Goal: Task Accomplishment & Management: Use online tool/utility

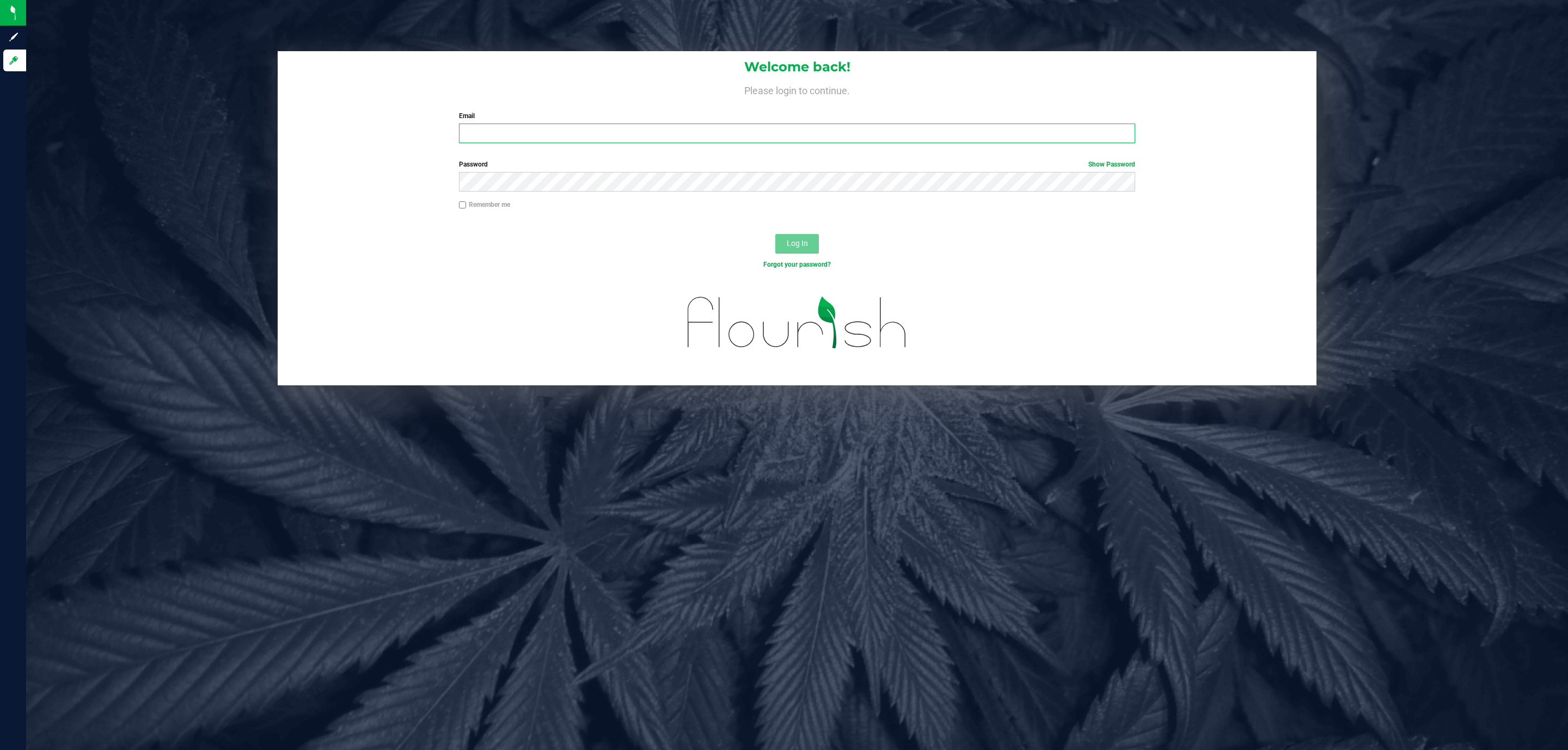
click at [614, 127] on input "Email" at bounding box center [797, 133] width 676 height 20
type input "cstagg@liveparallel.com"
click at [775, 234] on button "Log In" at bounding box center [797, 244] width 44 height 20
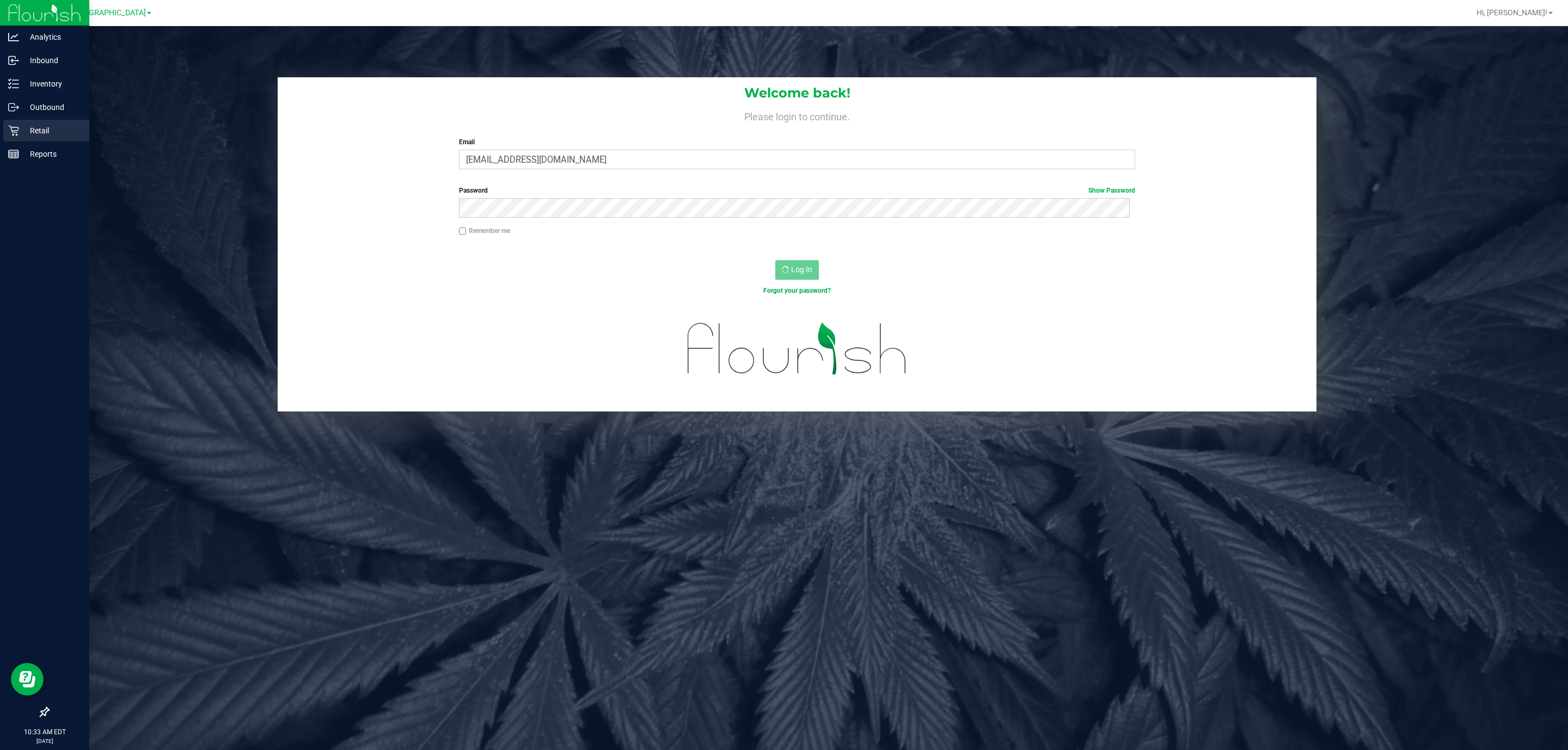
click at [23, 127] on p "Retail" at bounding box center [52, 130] width 65 height 13
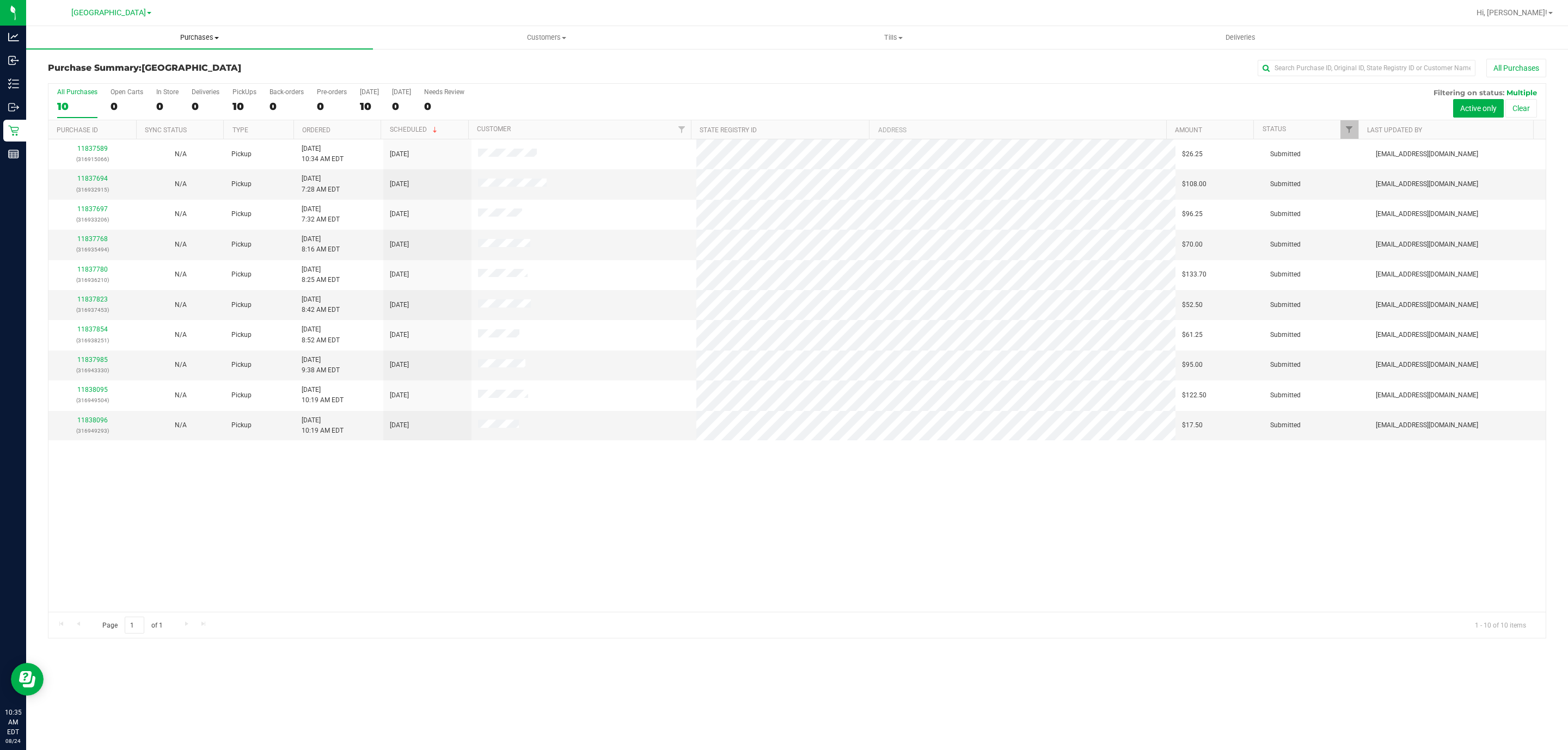
click at [227, 29] on uib-tab-heading "Purchases Summary of purchases Fulfillment All purchases" at bounding box center [200, 37] width 347 height 23
click at [890, 33] on span "Tills" at bounding box center [893, 37] width 346 height 10
click at [758, 62] on span "Manage tills" at bounding box center [757, 65] width 74 height 9
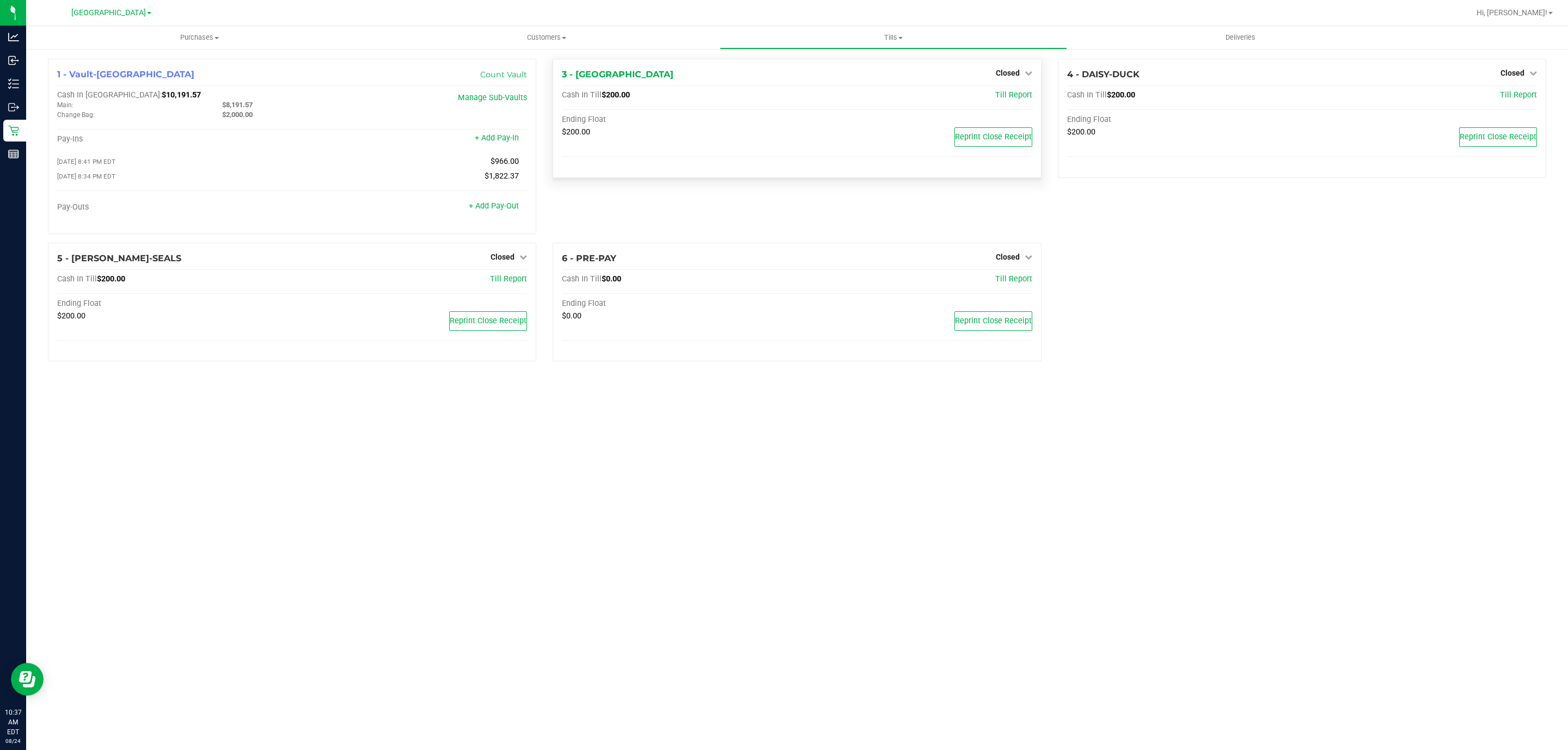
click at [1010, 67] on div "Closed" at bounding box center [1014, 72] width 36 height 13
click at [1009, 72] on span "Closed" at bounding box center [1008, 73] width 24 height 9
click at [1006, 98] on link "Open Till" at bounding box center [1008, 96] width 29 height 9
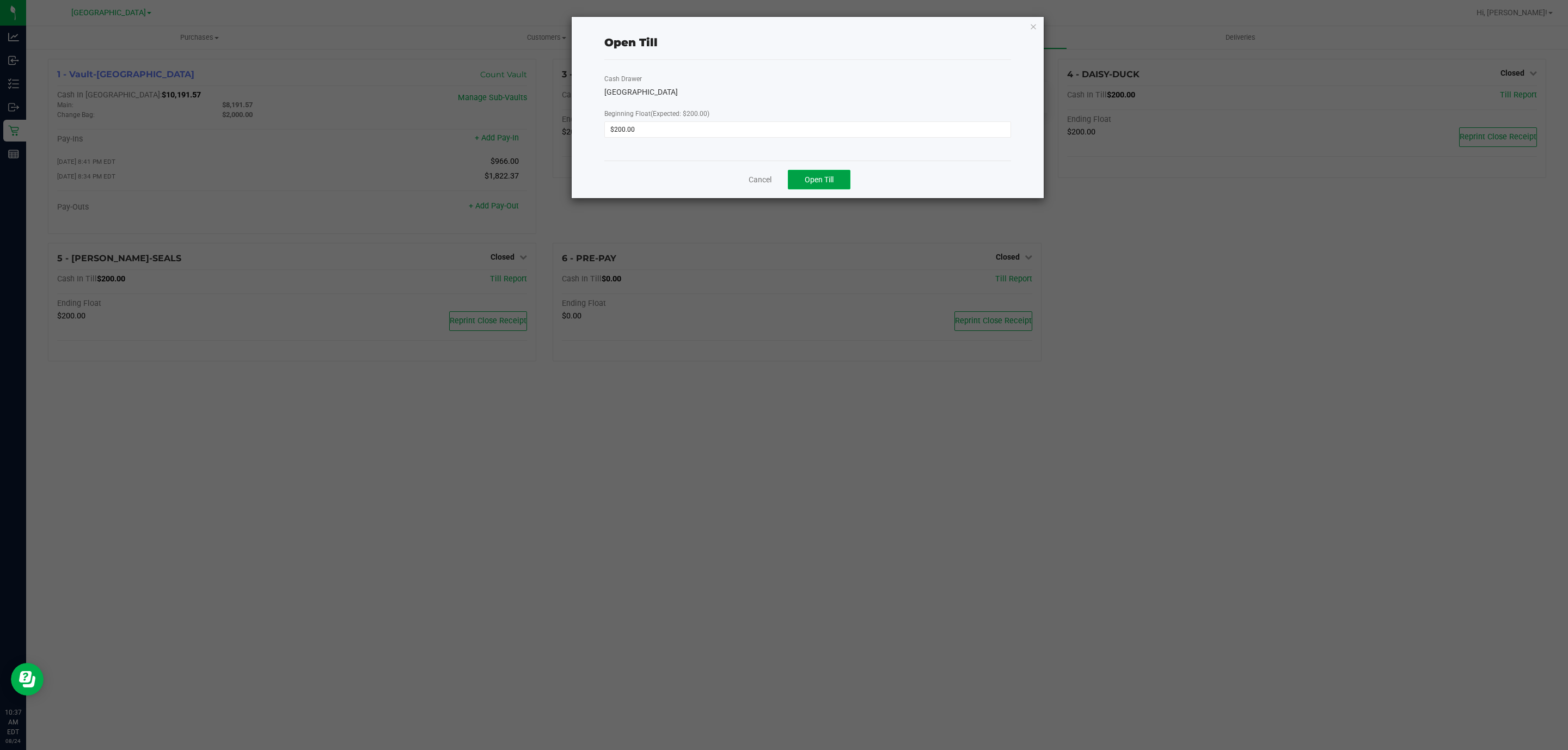
click at [831, 188] on button "Open Till" at bounding box center [819, 180] width 63 height 20
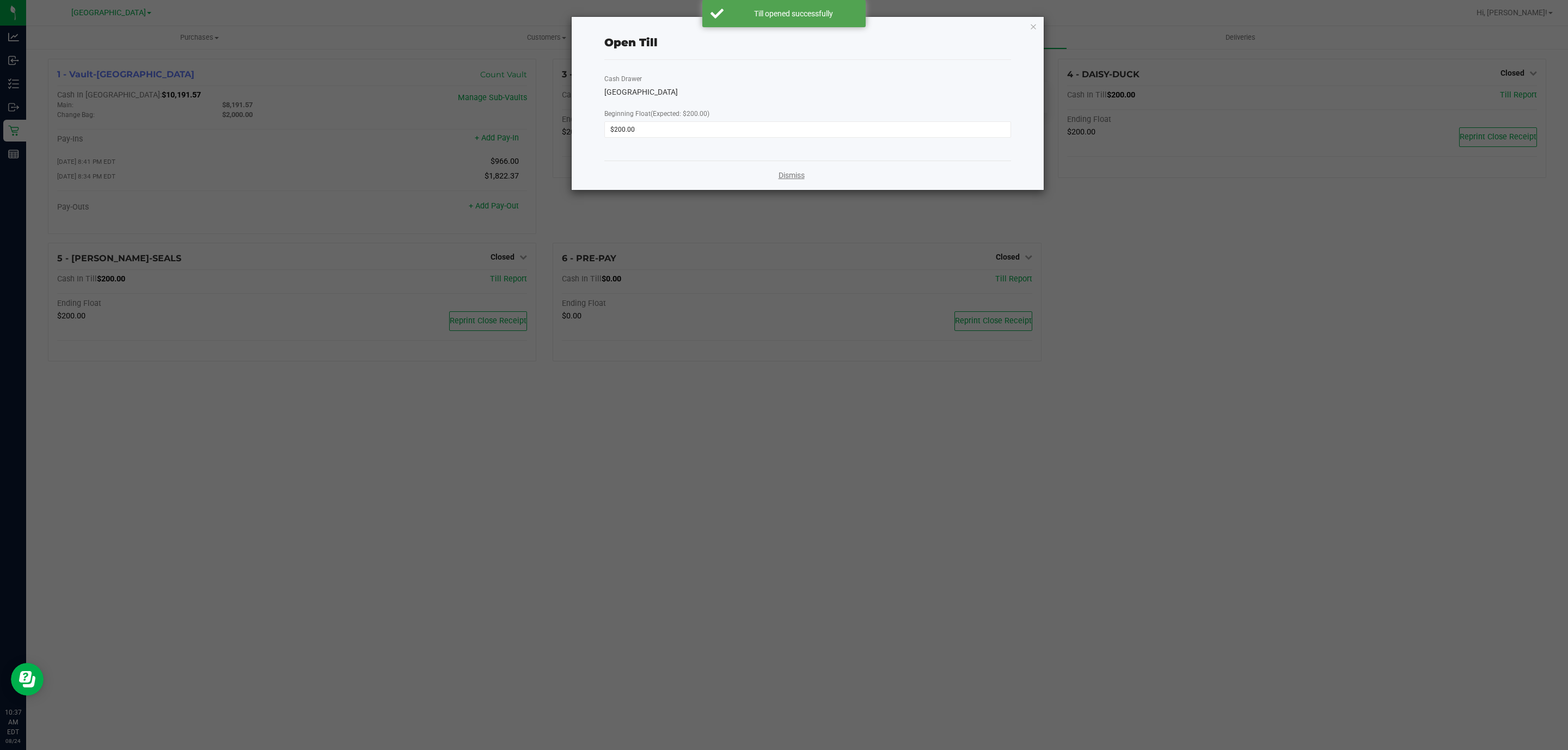
click at [789, 176] on link "Dismiss" at bounding box center [791, 176] width 26 height 12
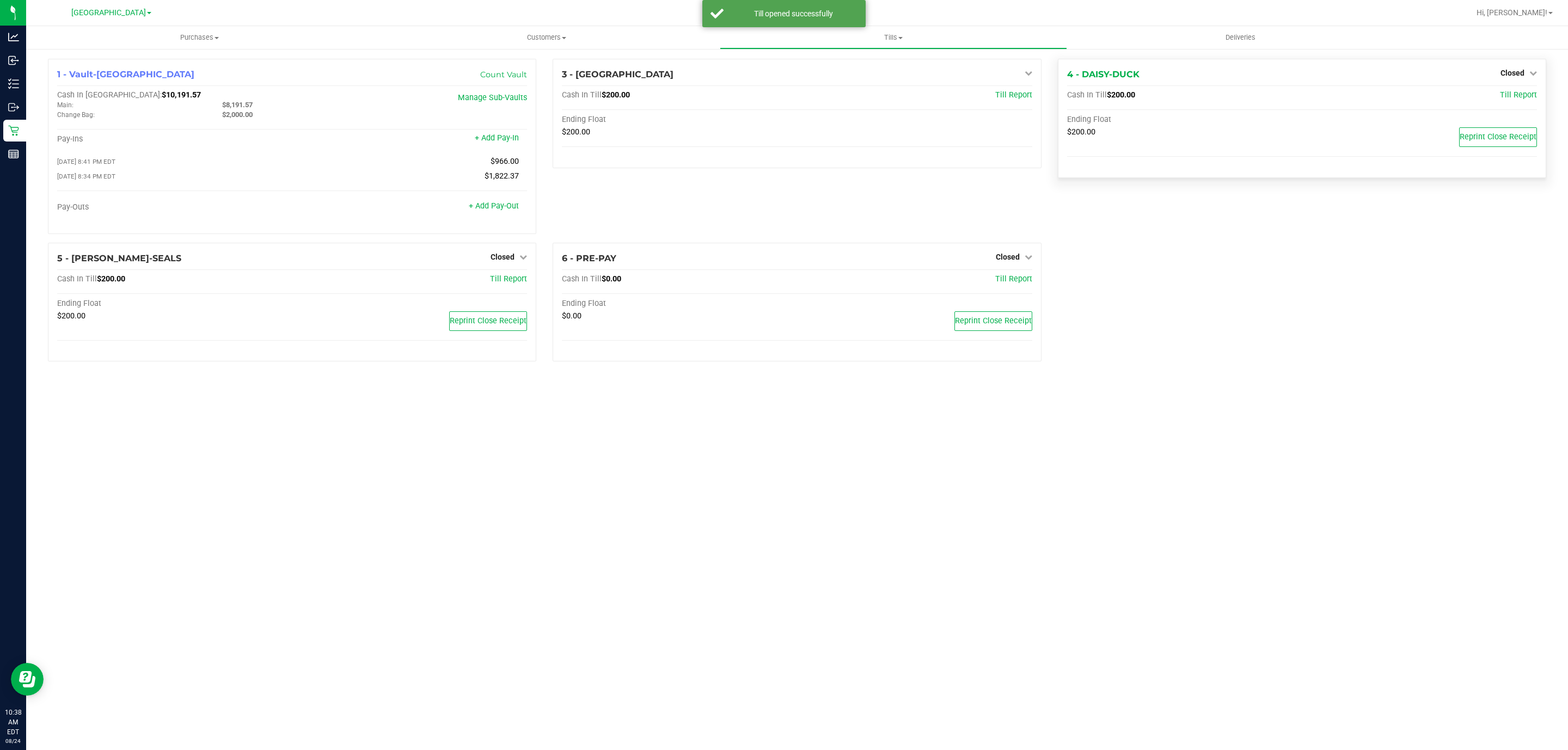
click at [1516, 66] on div "Closed" at bounding box center [1519, 72] width 36 height 13
click at [1523, 76] on span "Closed" at bounding box center [1513, 73] width 24 height 9
click at [1506, 95] on link "Open Till" at bounding box center [1512, 96] width 29 height 9
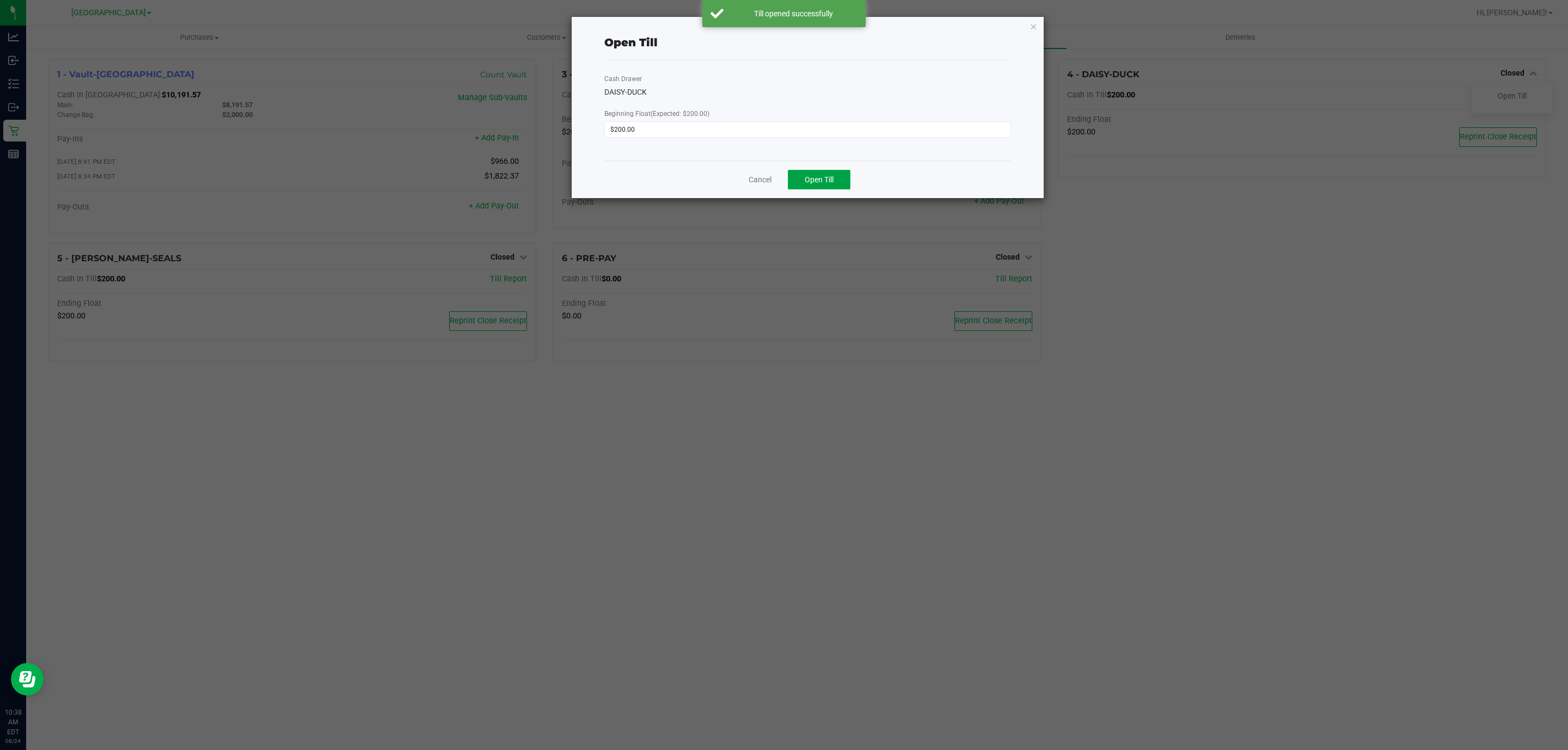
click at [812, 182] on span "Open Till" at bounding box center [819, 179] width 29 height 9
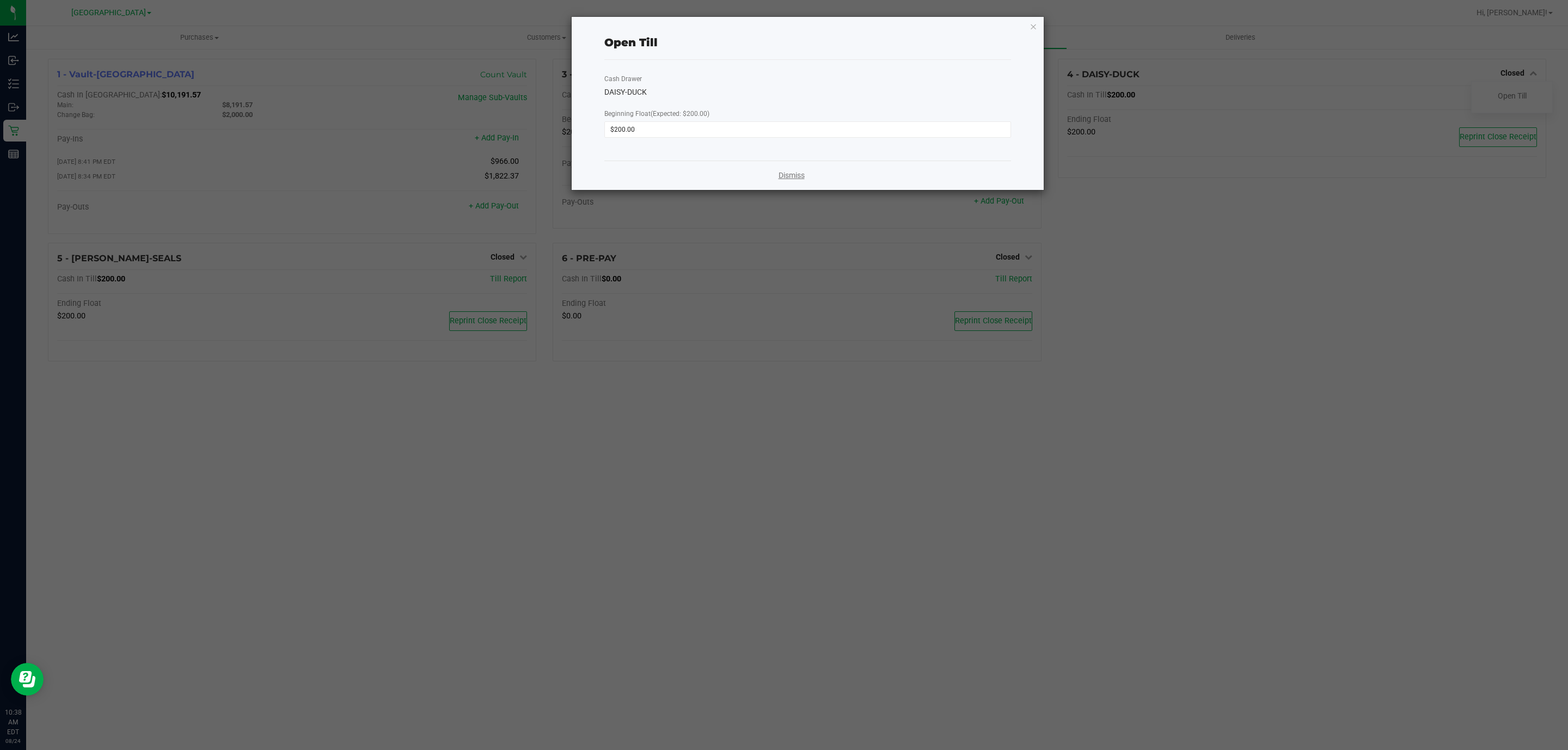
click at [782, 180] on link "Dismiss" at bounding box center [791, 176] width 26 height 12
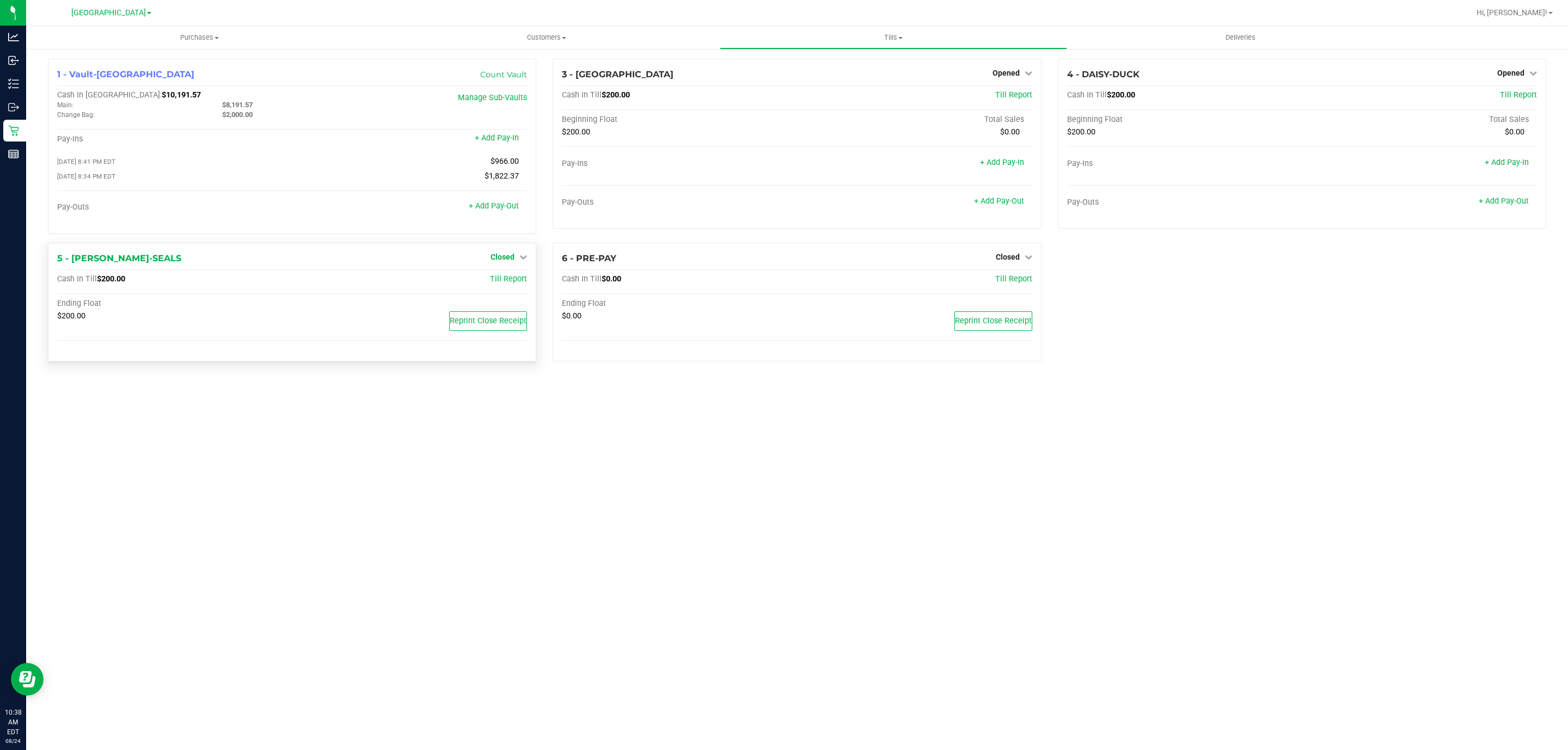
click at [503, 260] on span "Closed" at bounding box center [503, 257] width 24 height 9
click at [506, 281] on link "Open Till" at bounding box center [502, 279] width 29 height 9
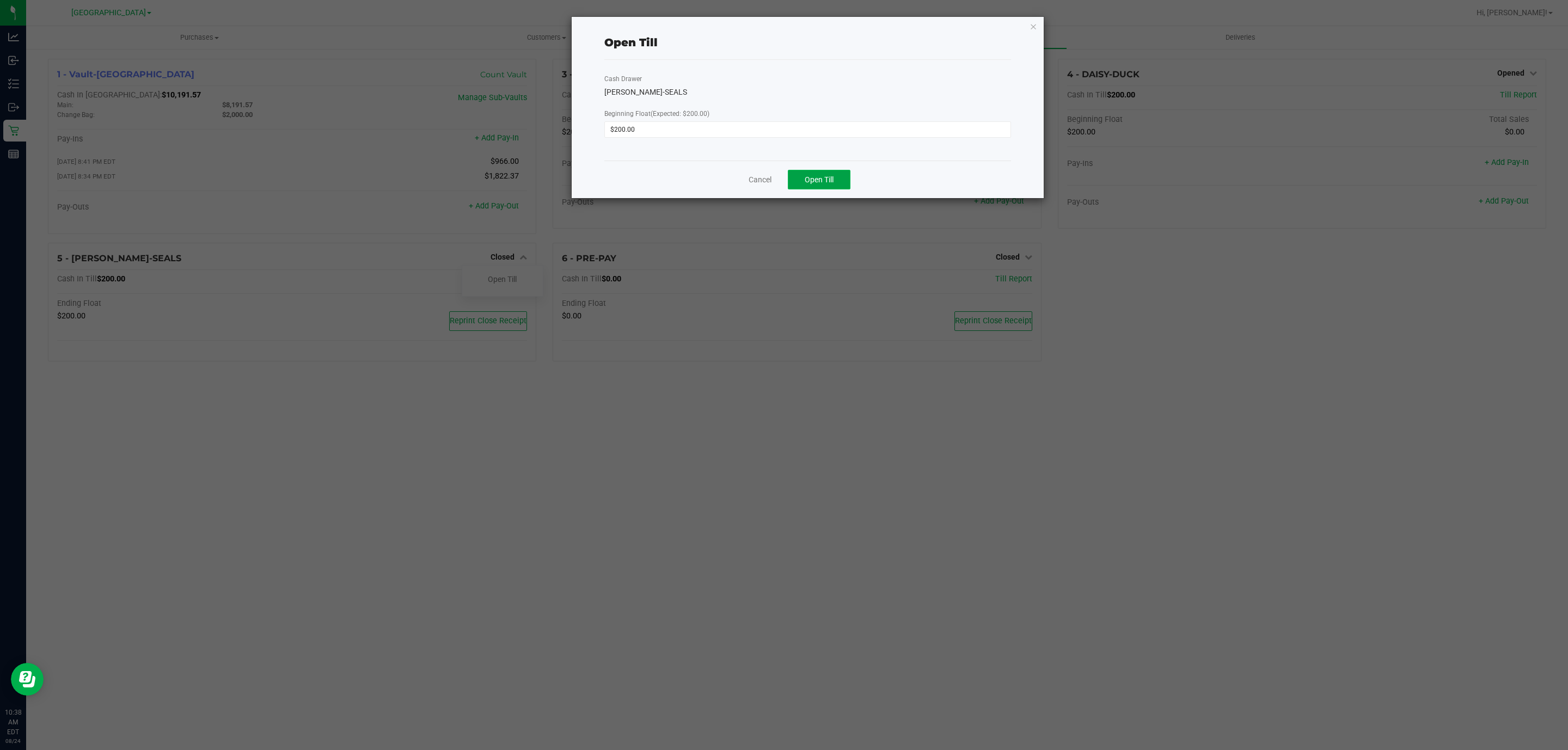
click at [805, 175] on span "Open Till" at bounding box center [819, 179] width 29 height 9
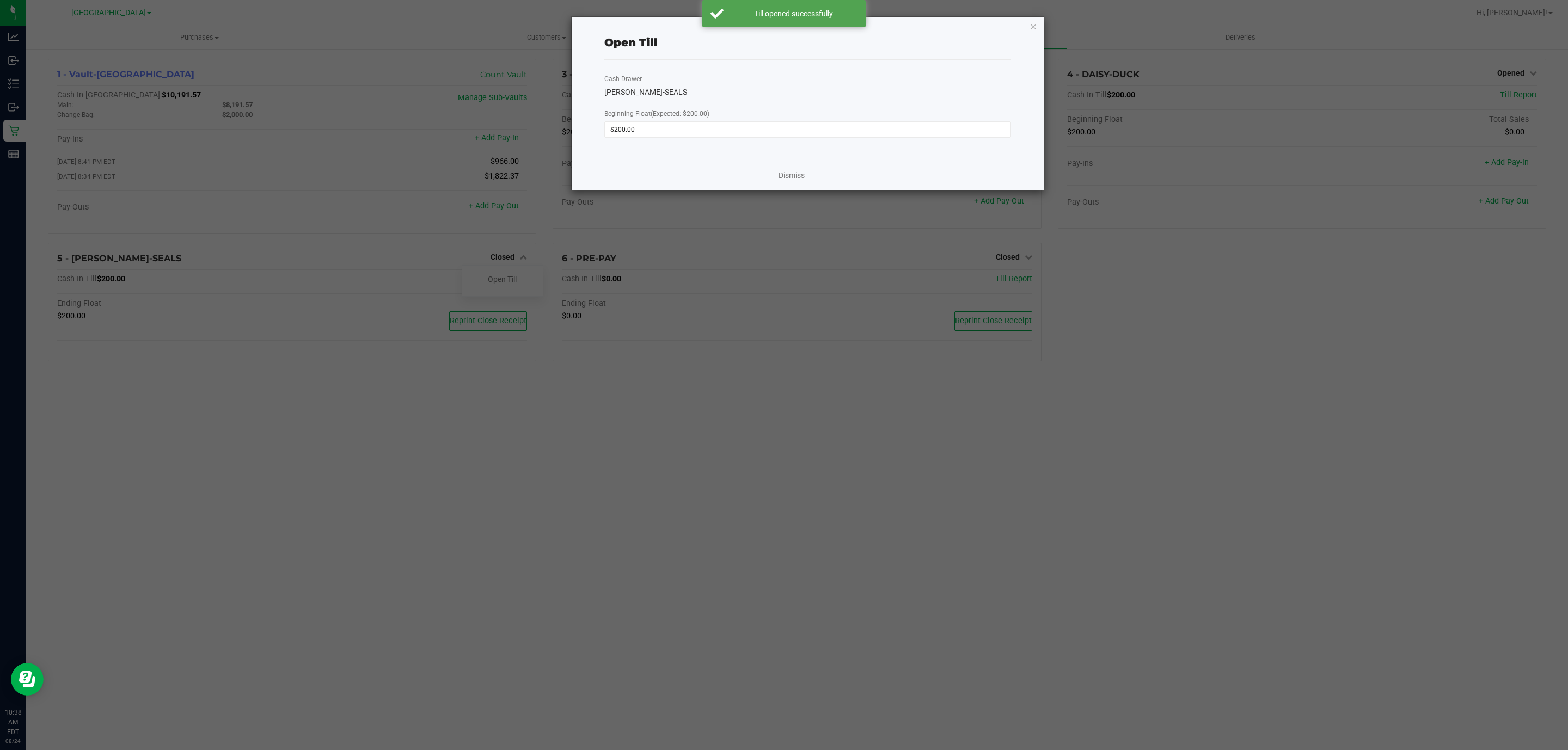
click at [796, 178] on link "Dismiss" at bounding box center [791, 176] width 26 height 12
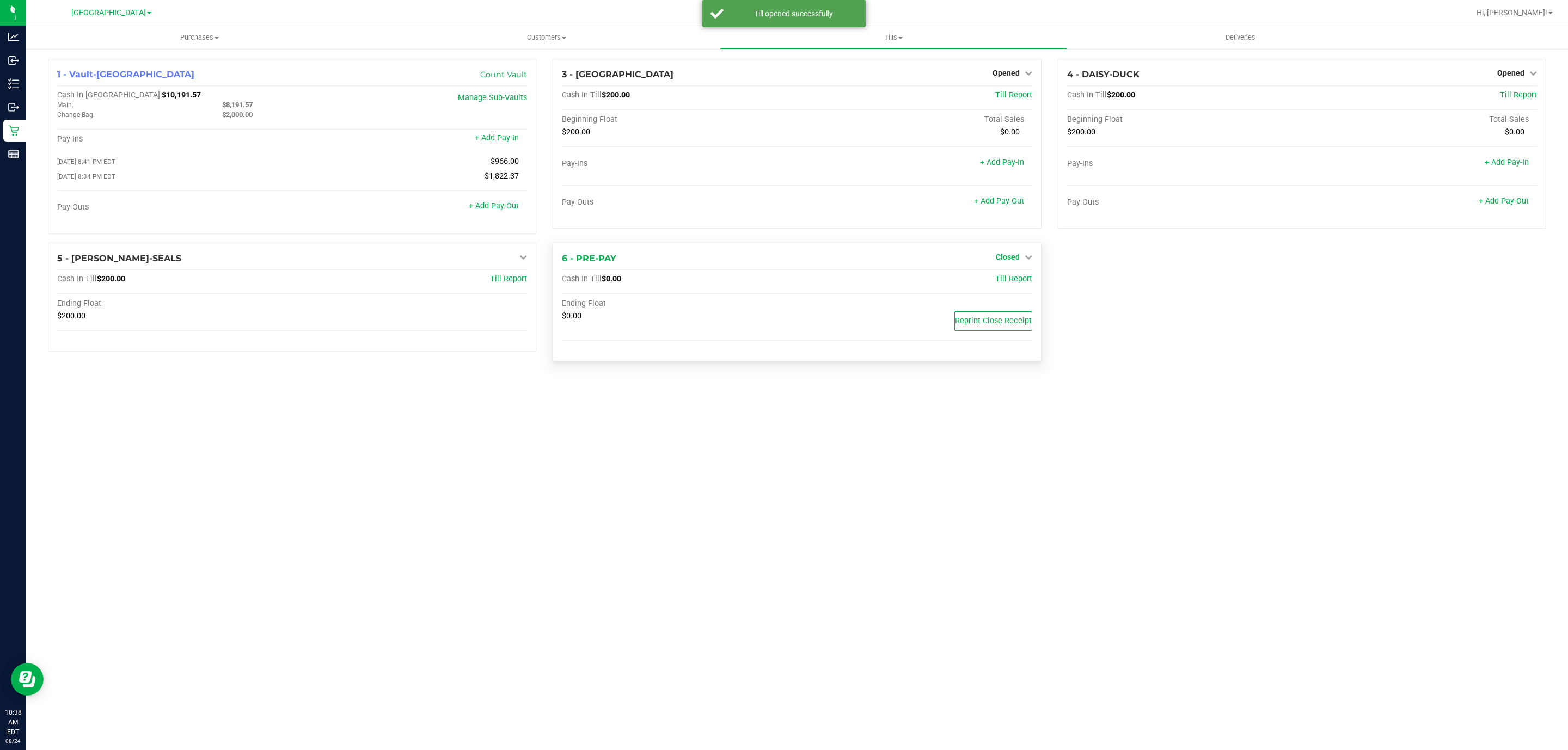
click at [998, 256] on span "Closed" at bounding box center [1008, 257] width 24 height 9
click at [1010, 276] on div "Open Till" at bounding box center [1007, 279] width 80 height 14
click at [1010, 283] on link "Open Till" at bounding box center [1008, 279] width 29 height 9
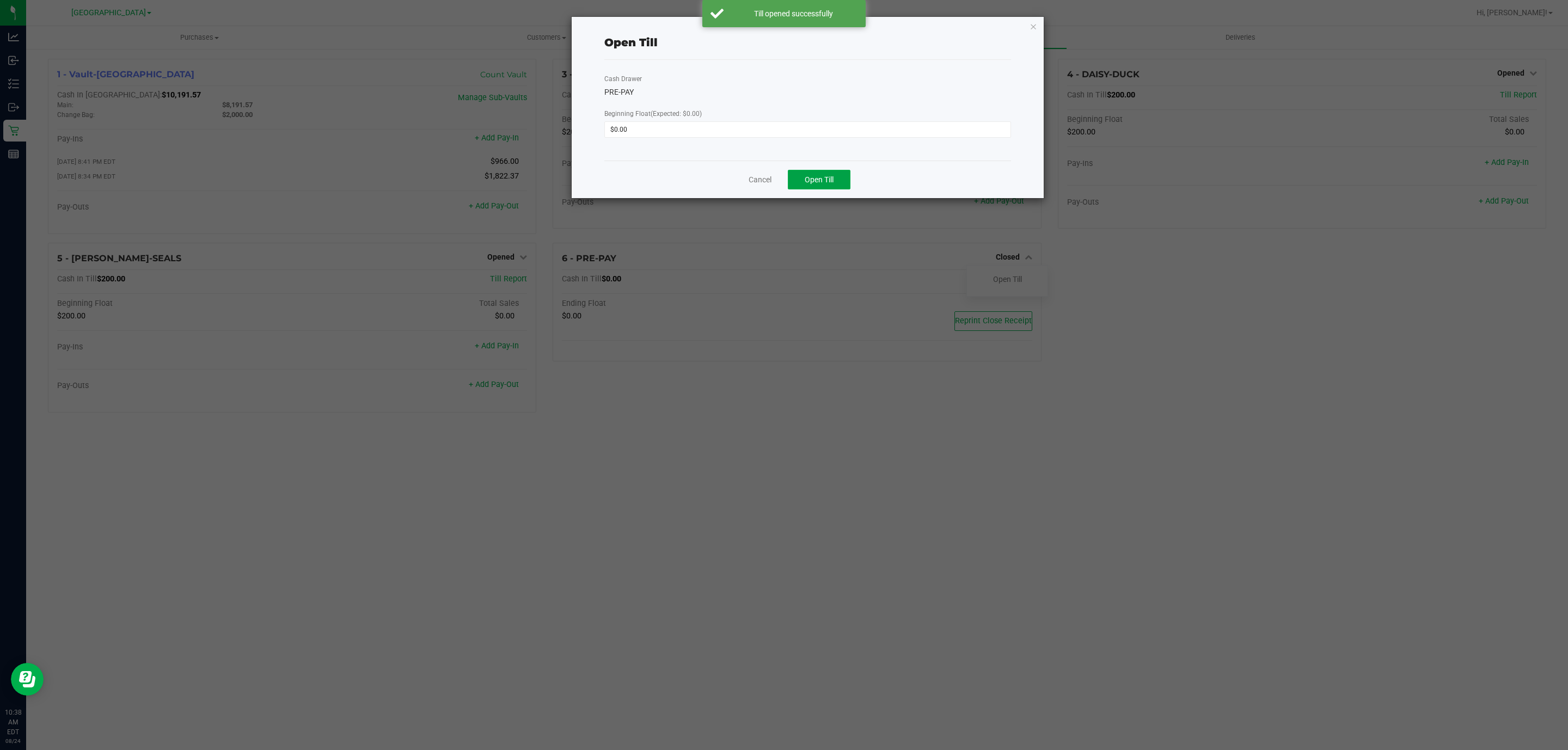
drag, startPoint x: 817, startPoint y: 174, endPoint x: 814, endPoint y: 198, distance: 24.2
click at [818, 175] on span "Open Till" at bounding box center [819, 179] width 29 height 9
click at [786, 179] on link "Dismiss" at bounding box center [791, 176] width 26 height 12
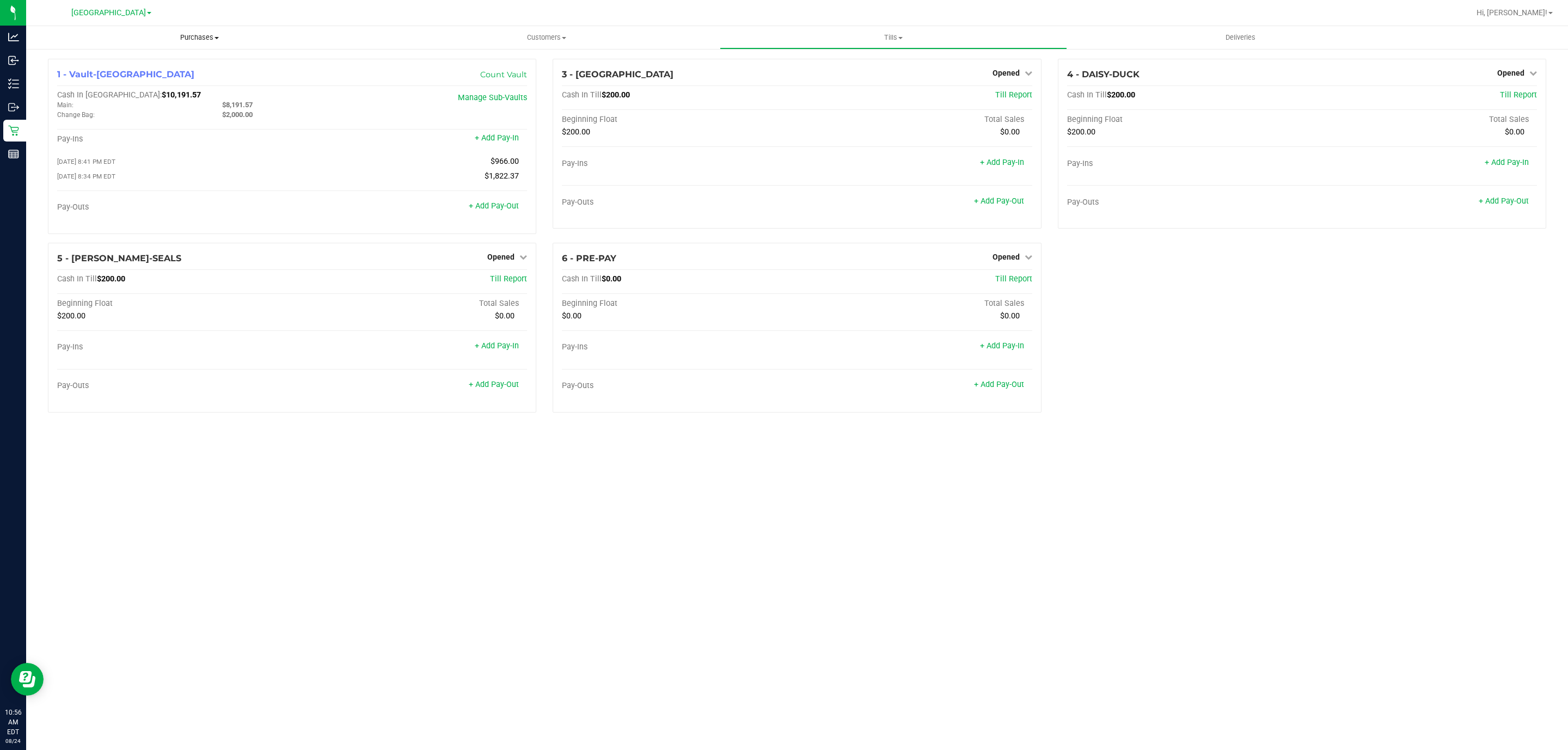
click at [242, 42] on uib-tab-heading "Purchases Summary of purchases Fulfillment All purchases" at bounding box center [200, 37] width 347 height 23
click at [167, 82] on li "Fulfillment" at bounding box center [200, 79] width 347 height 13
